Goal: Understand process/instructions

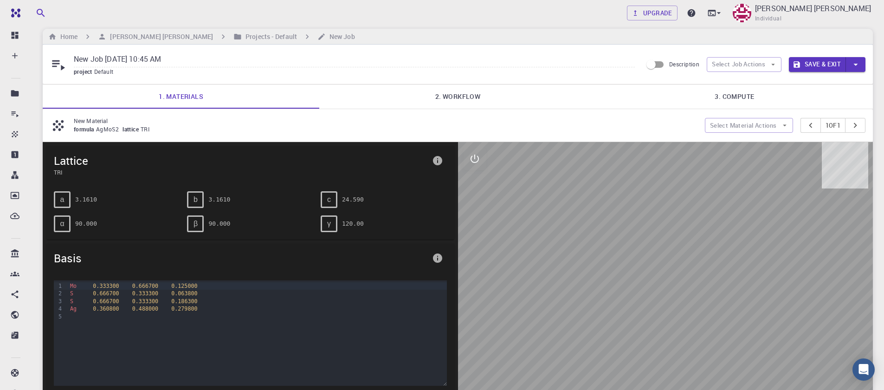
scroll to position [56, 0]
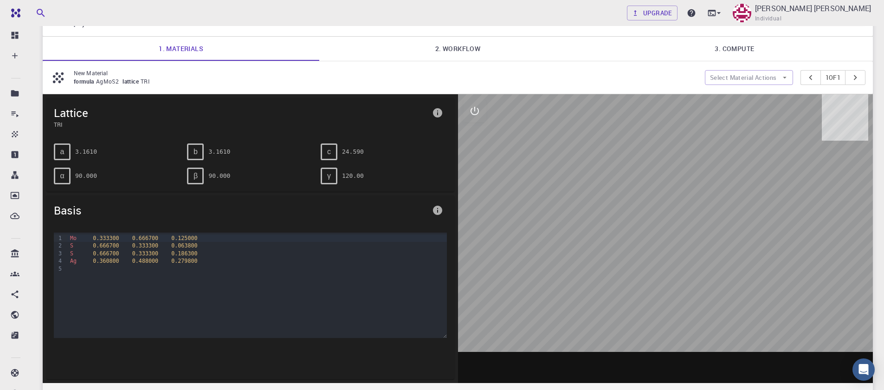
click at [460, 45] on link "2. Workflow" at bounding box center [457, 49] width 277 height 24
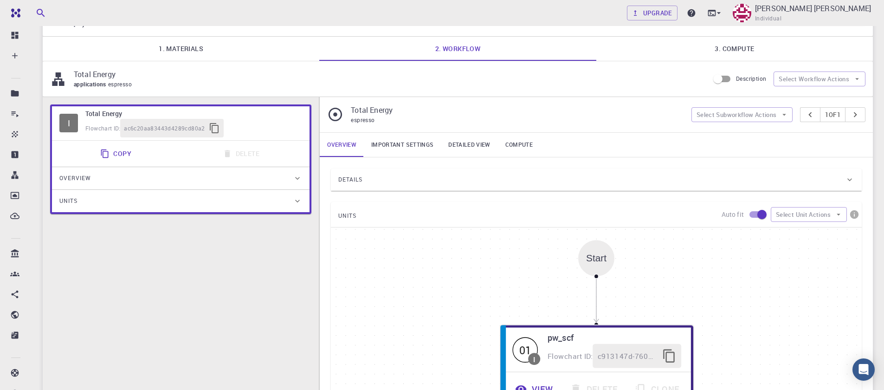
scroll to position [279, 0]
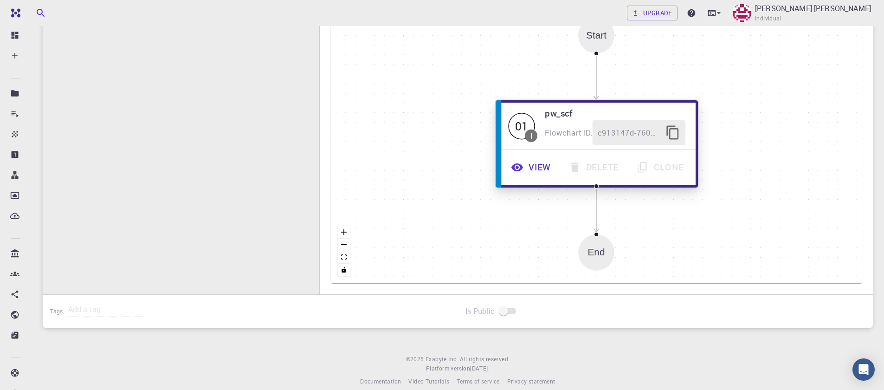
click at [534, 167] on button "View" at bounding box center [533, 168] width 58 height 26
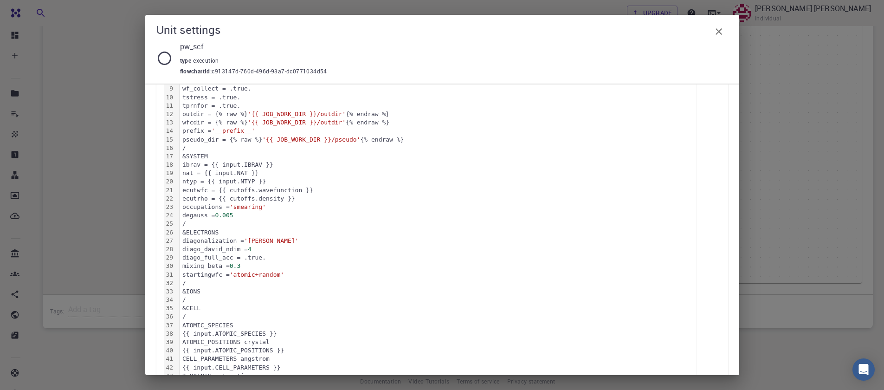
scroll to position [56, 0]
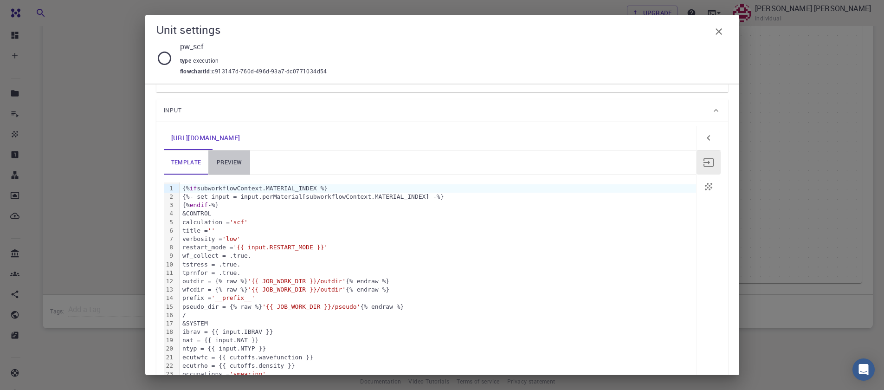
click at [227, 163] on link "preview" at bounding box center [229, 162] width 42 height 24
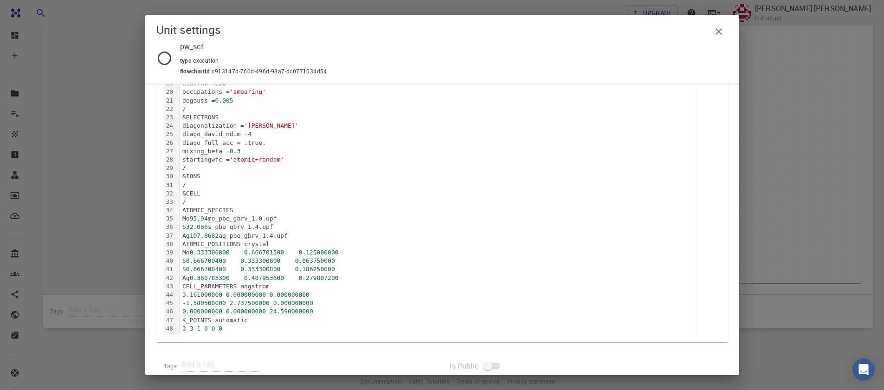
scroll to position [328, 0]
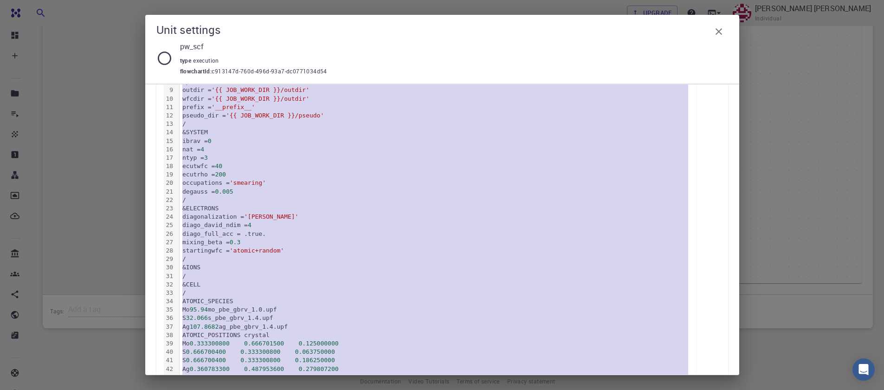
drag, startPoint x: 234, startPoint y: 313, endPoint x: 133, endPoint y: -21, distance: 349.6
click at [133, 0] on html "Free Dashboard Create New Job New Material Create Material Upload File Import f…" at bounding box center [442, 61] width 884 height 680
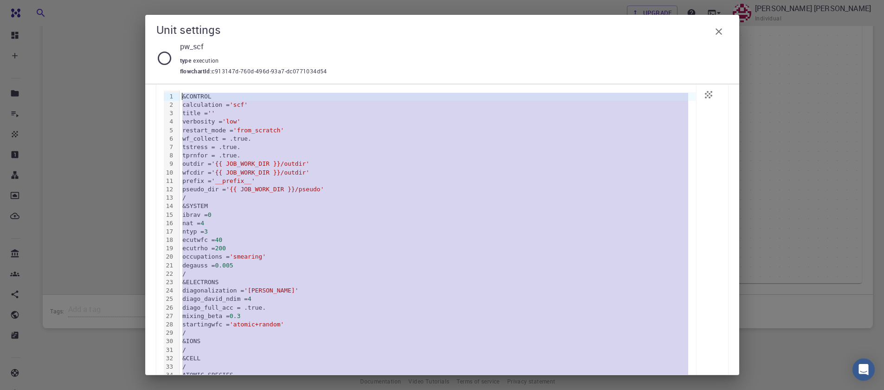
click at [278, 224] on div "nat = 4" at bounding box center [438, 223] width 517 height 8
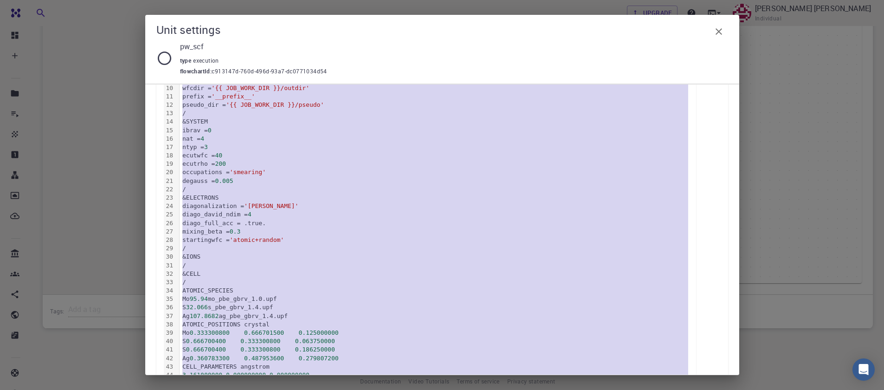
scroll to position [328, 0]
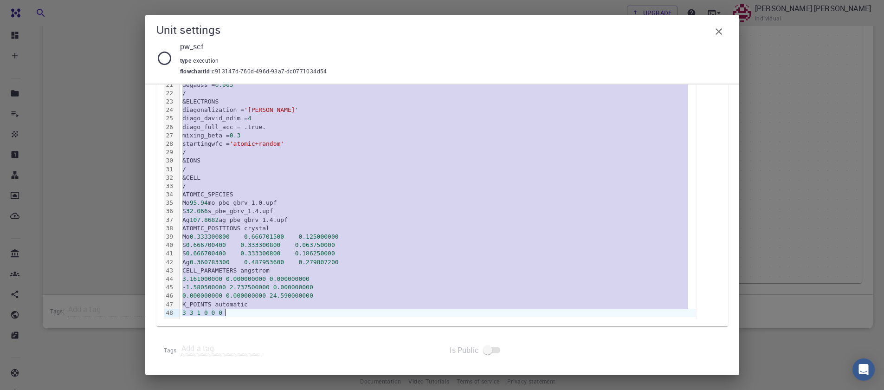
drag, startPoint x: 183, startPoint y: 96, endPoint x: 344, endPoint y: 428, distance: 369.0
click at [344, 390] on html "Free Dashboard Create New Job New Material Create Material Upload File Import f…" at bounding box center [442, 61] width 884 height 680
copy div "&CONTROL calculation = 'scf' title = '' verbosity = 'low' restart_mode = 'from_…"
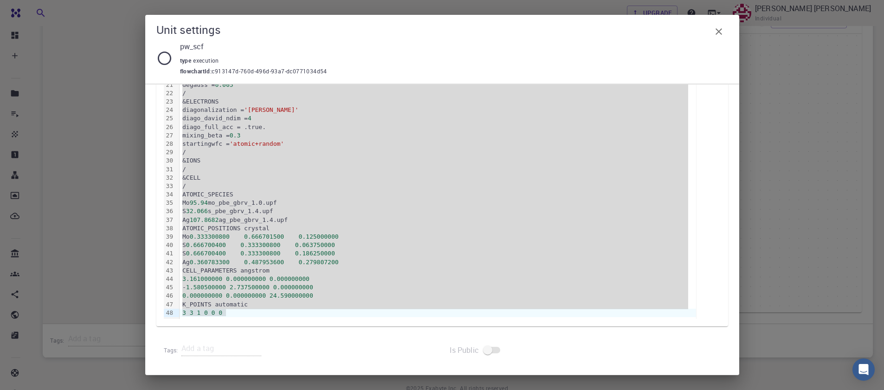
click at [718, 29] on icon "button" at bounding box center [719, 31] width 11 height 11
